Goal: Use online tool/utility: Utilize a website feature to perform a specific function

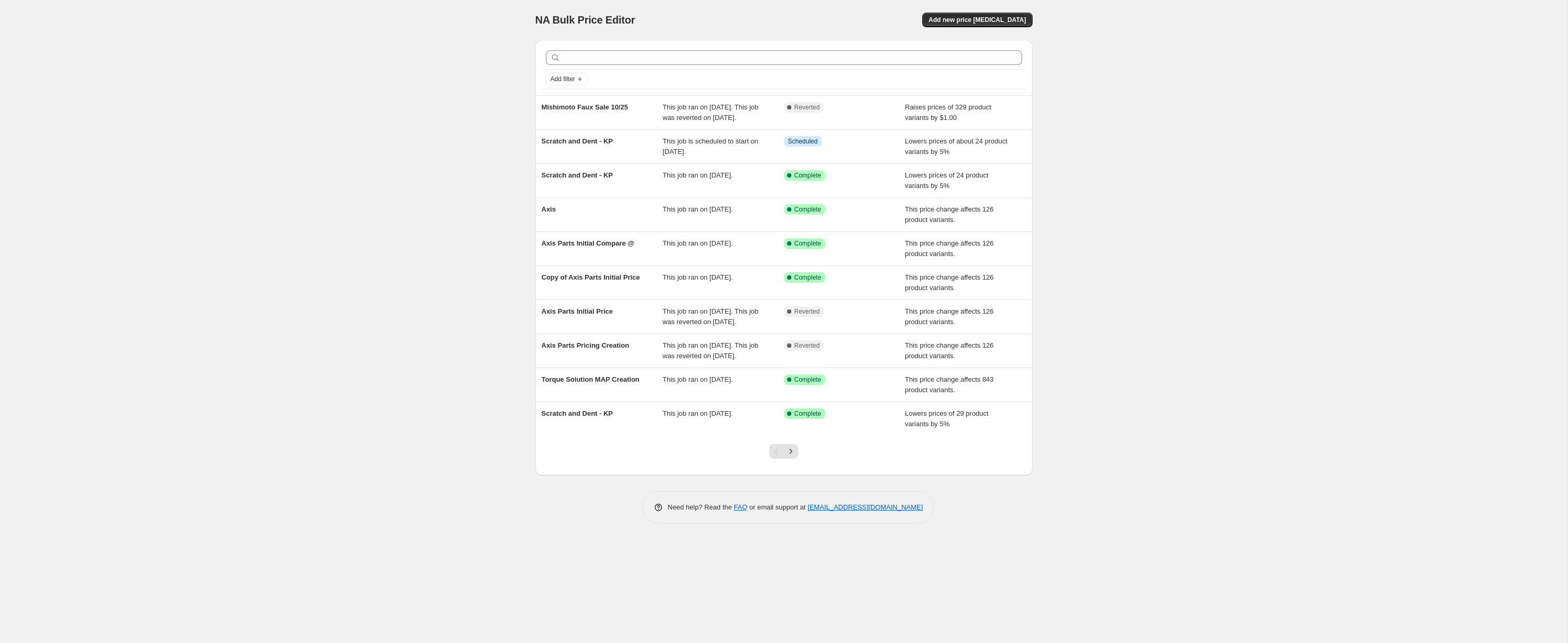
click at [1218, 163] on div "NA Bulk Price Editor. This page is ready NA Bulk Price Editor Add new price [ME…" at bounding box center [783, 322] width 1567 height 643
click at [479, 65] on div "NA Bulk Price Editor. This page is ready NA Bulk Price Editor Add new price [ME…" at bounding box center [783, 322] width 1567 height 643
click at [1201, 107] on div "NA Bulk Price Editor. This page is ready NA Bulk Price Editor Add new price [ME…" at bounding box center [783, 322] width 1567 height 643
click at [1201, 112] on div "NA Bulk Price Editor. This page is ready NA Bulk Price Editor Add new price [ME…" at bounding box center [783, 322] width 1567 height 643
click at [1302, 265] on div "NA Bulk Price Editor. This page is ready NA Bulk Price Editor Add new price [ME…" at bounding box center [783, 322] width 1567 height 643
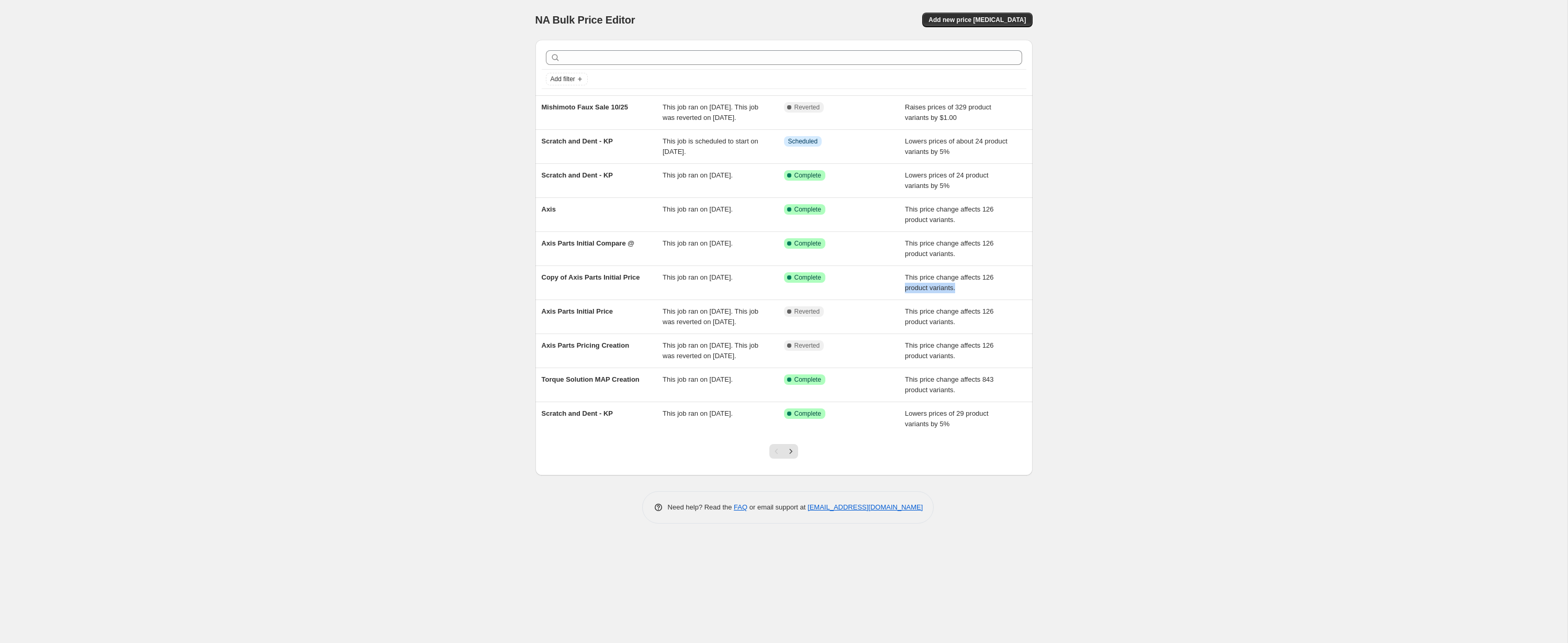
drag, startPoint x: 1297, startPoint y: 294, endPoint x: 1186, endPoint y: 228, distance: 129.1
click at [1297, 293] on div "NA Bulk Price Editor. This page is ready NA Bulk Price Editor Add new price [ME…" at bounding box center [783, 322] width 1567 height 643
